Goal: Find specific page/section: Find specific page/section

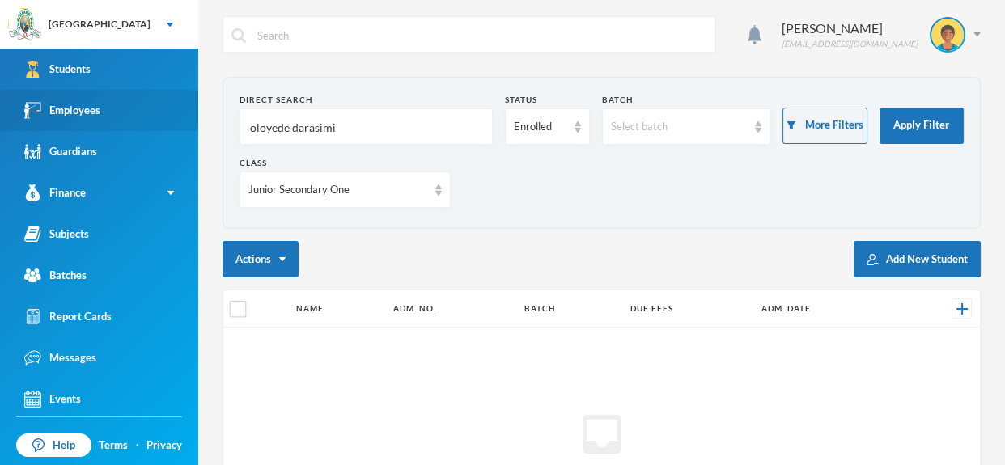
click at [141, 101] on link "Employees" at bounding box center [99, 110] width 198 height 41
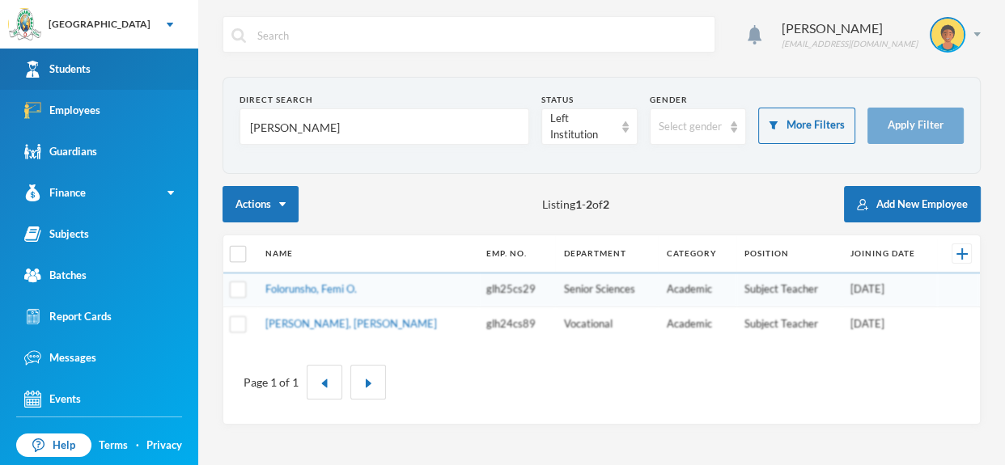
click at [142, 55] on link "Students" at bounding box center [99, 69] width 198 height 41
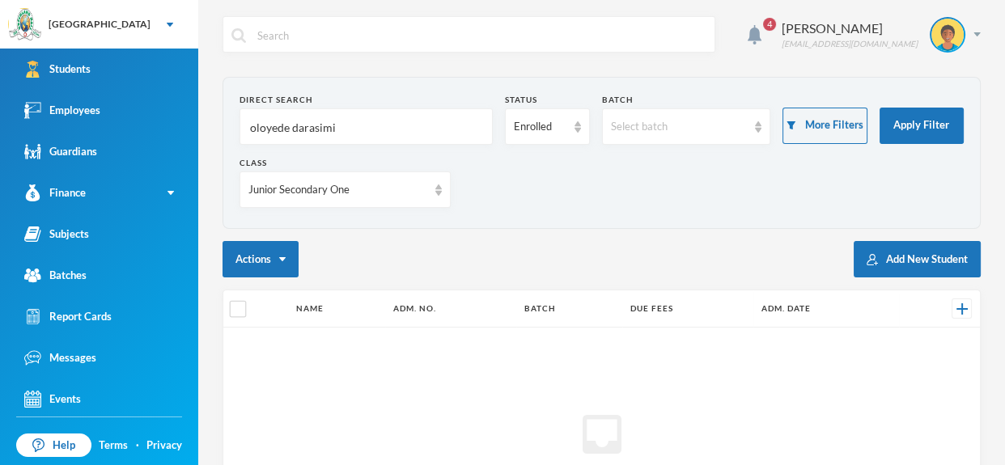
click at [355, 125] on input "oloyede darasimi" at bounding box center [366, 127] width 236 height 36
type input "o"
type input "Akinlaso"
click at [440, 193] on img at bounding box center [438, 190] width 6 height 11
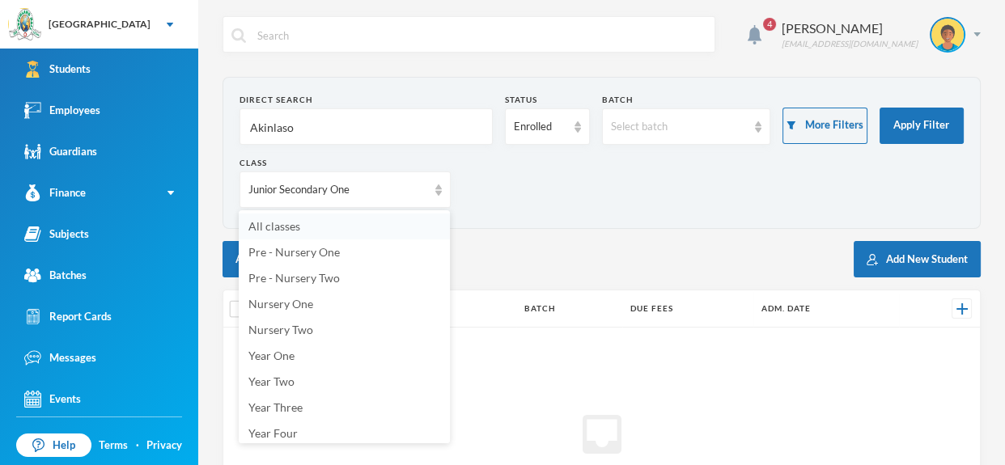
click at [394, 222] on li "All classes" at bounding box center [344, 227] width 211 height 26
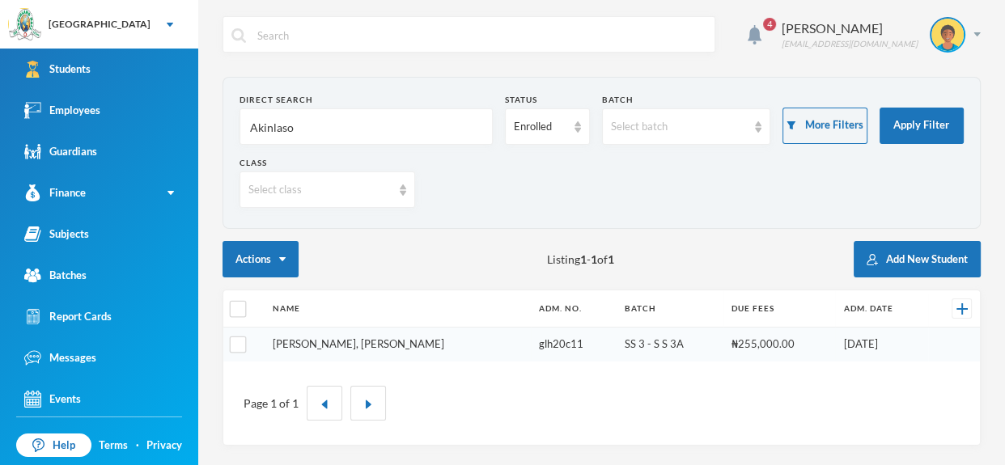
click at [389, 346] on link "[PERSON_NAME], [PERSON_NAME]" at bounding box center [359, 344] width 172 height 13
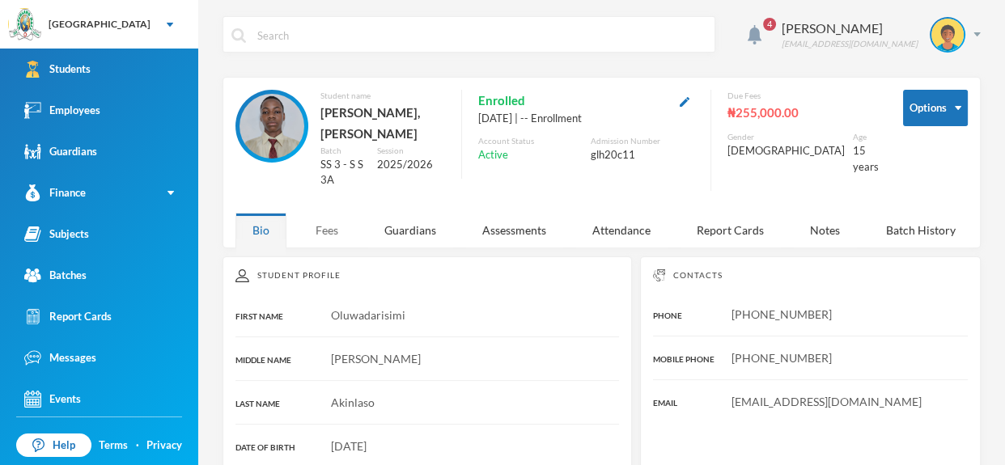
click at [333, 236] on div "Fees" at bounding box center [327, 230] width 57 height 35
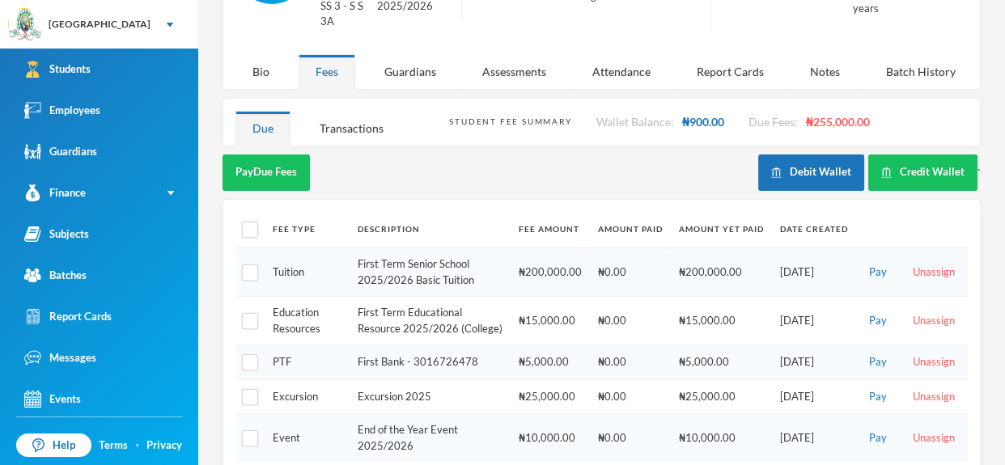
scroll to position [160, 0]
